Goal: Information Seeking & Learning: Learn about a topic

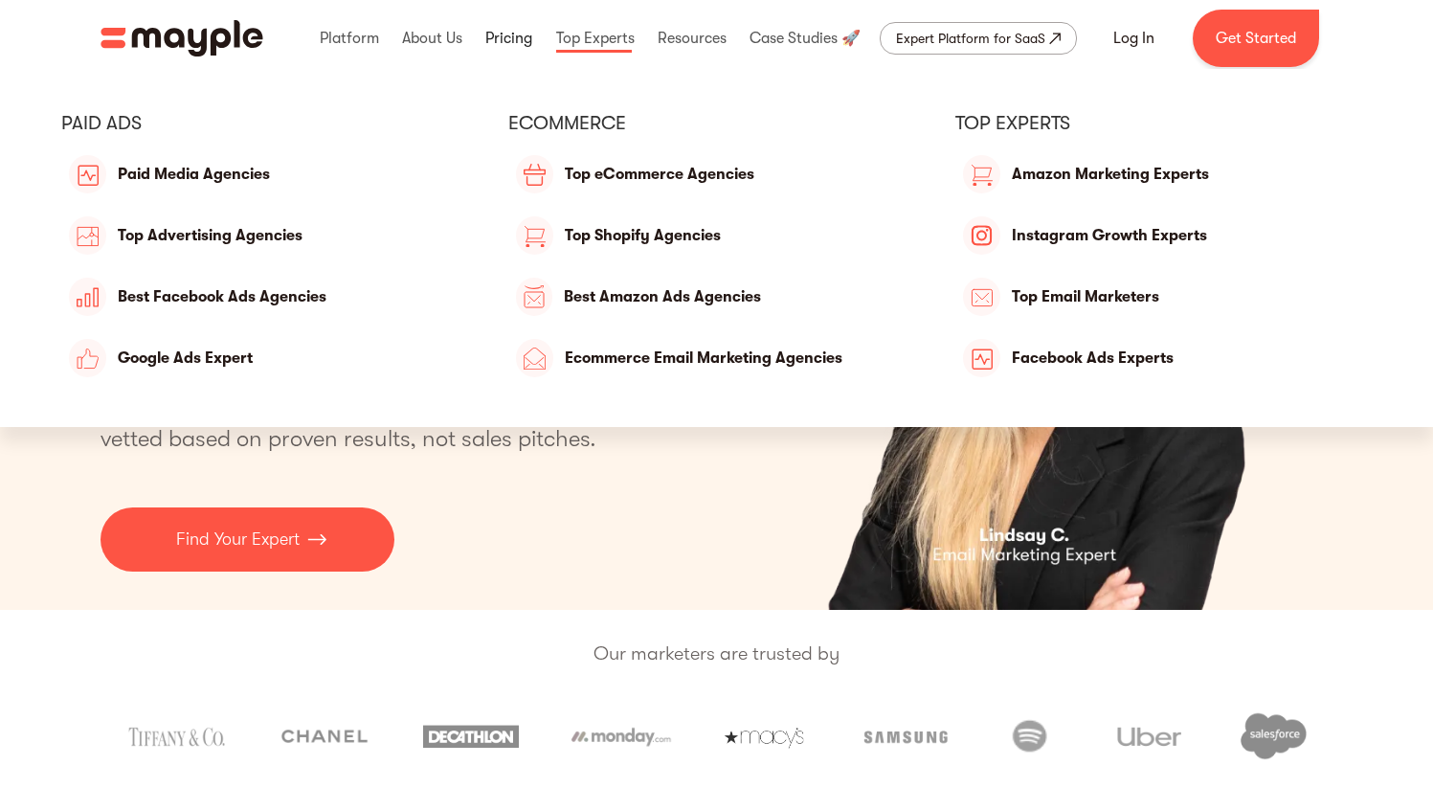
click at [527, 36] on link at bounding box center [509, 38] width 56 height 61
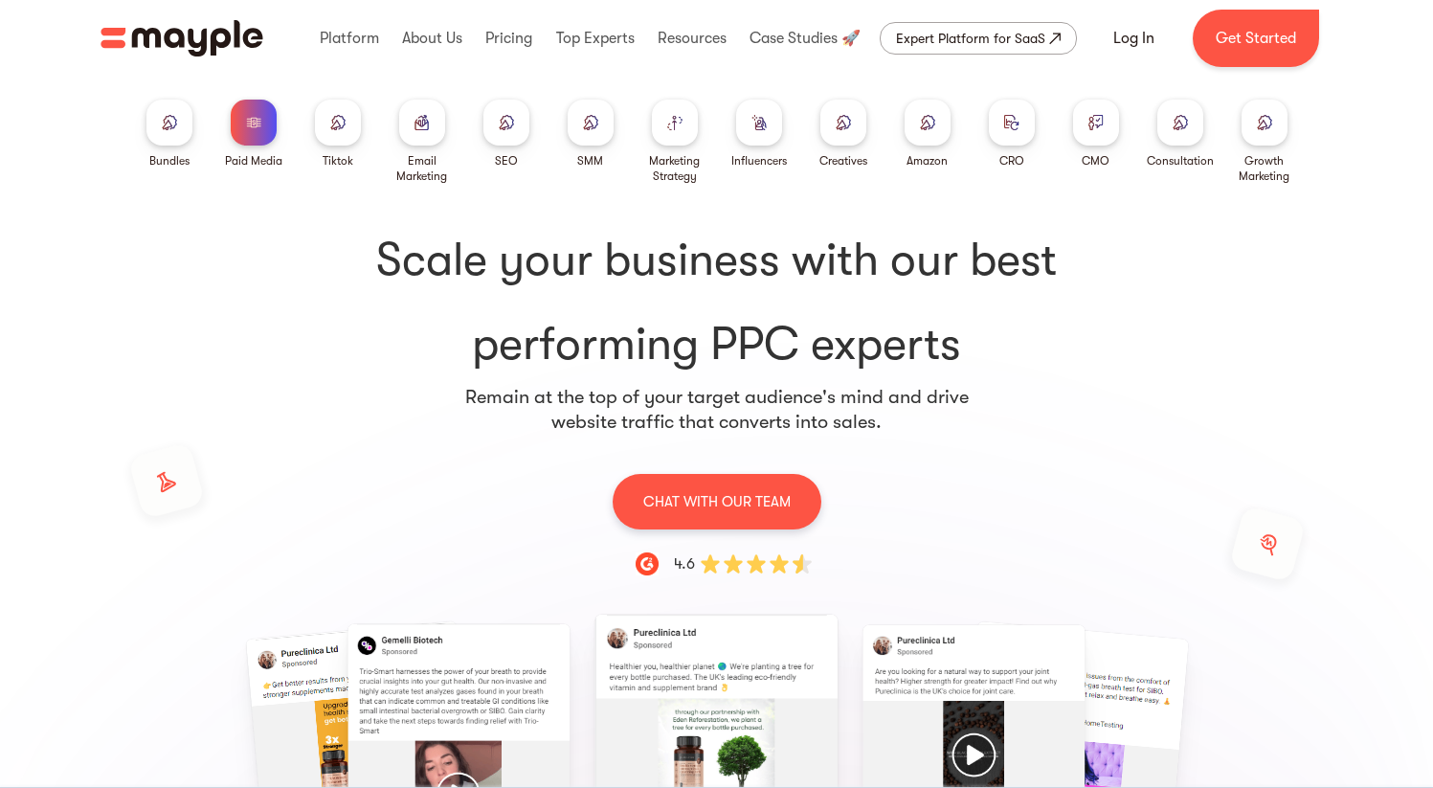
click at [503, 136] on div at bounding box center [506, 123] width 46 height 46
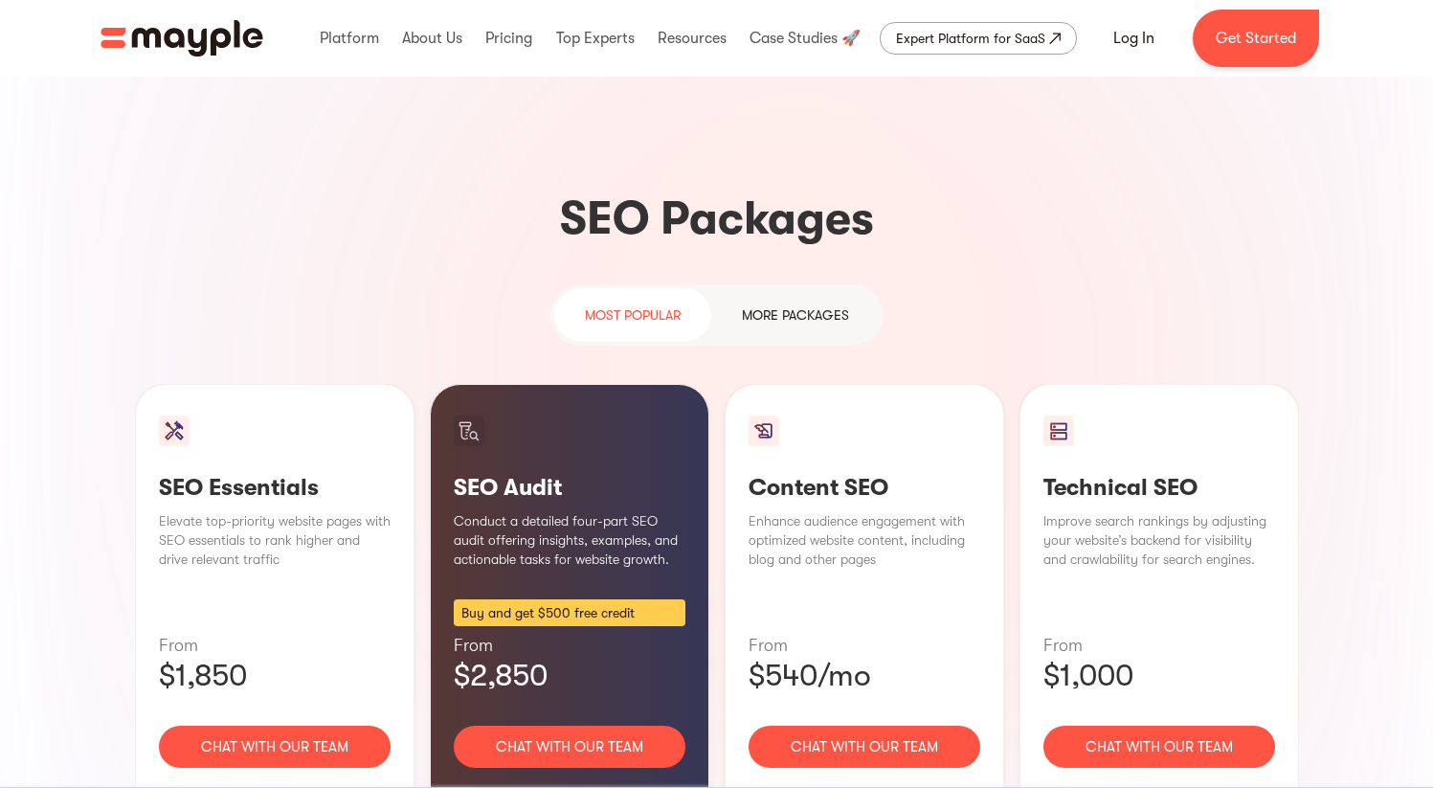
scroll to position [1325, 0]
